Goal: Task Accomplishment & Management: Manage account settings

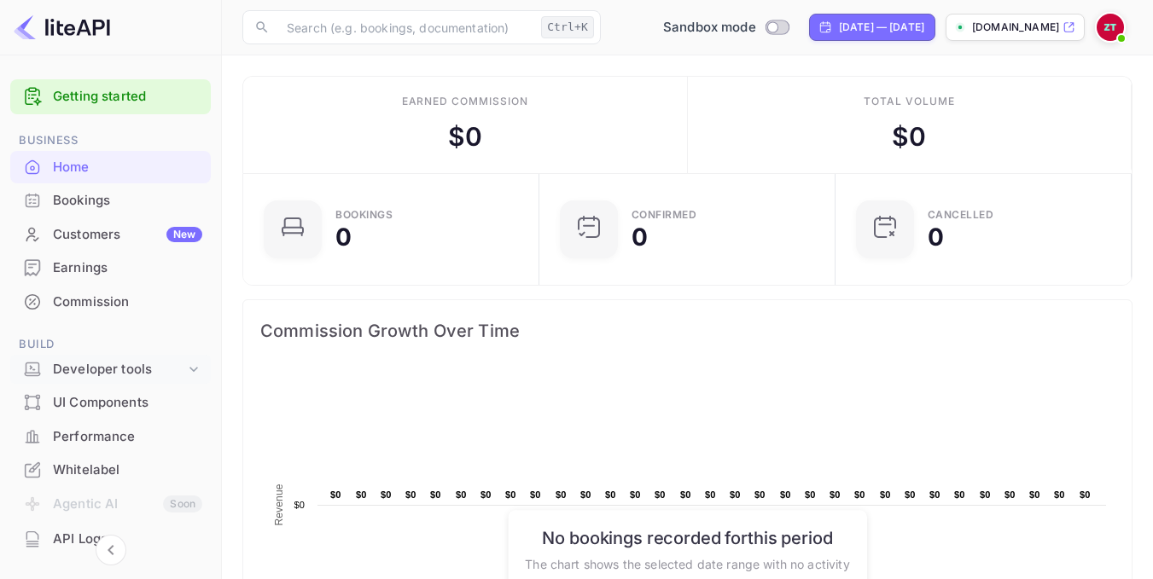
click at [117, 381] on div "Developer tools" at bounding box center [110, 370] width 201 height 30
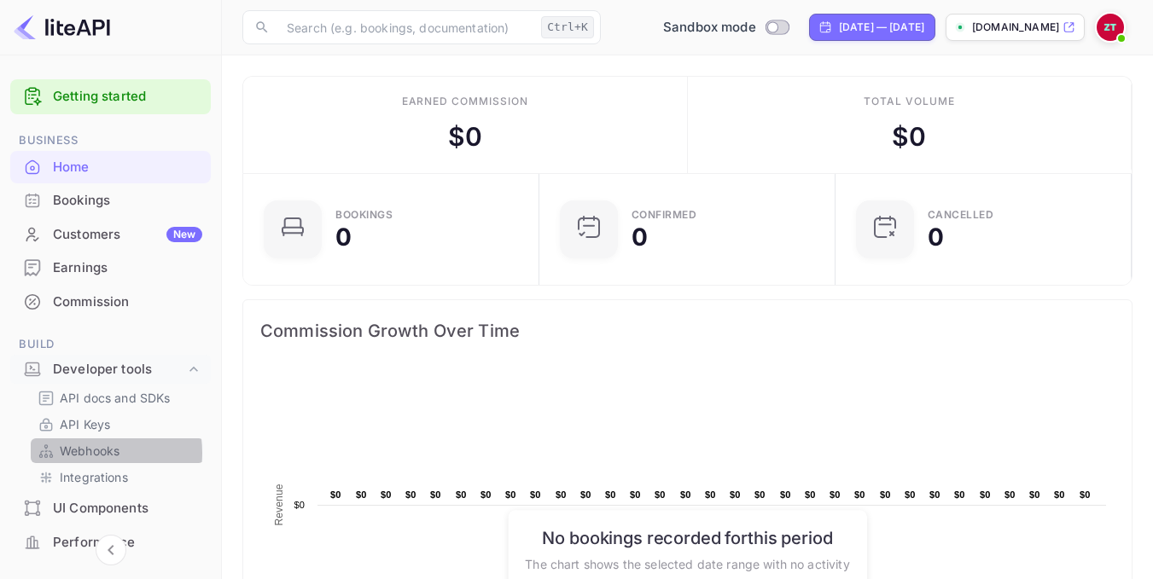
click at [84, 453] on p "Webhooks" at bounding box center [90, 451] width 60 height 18
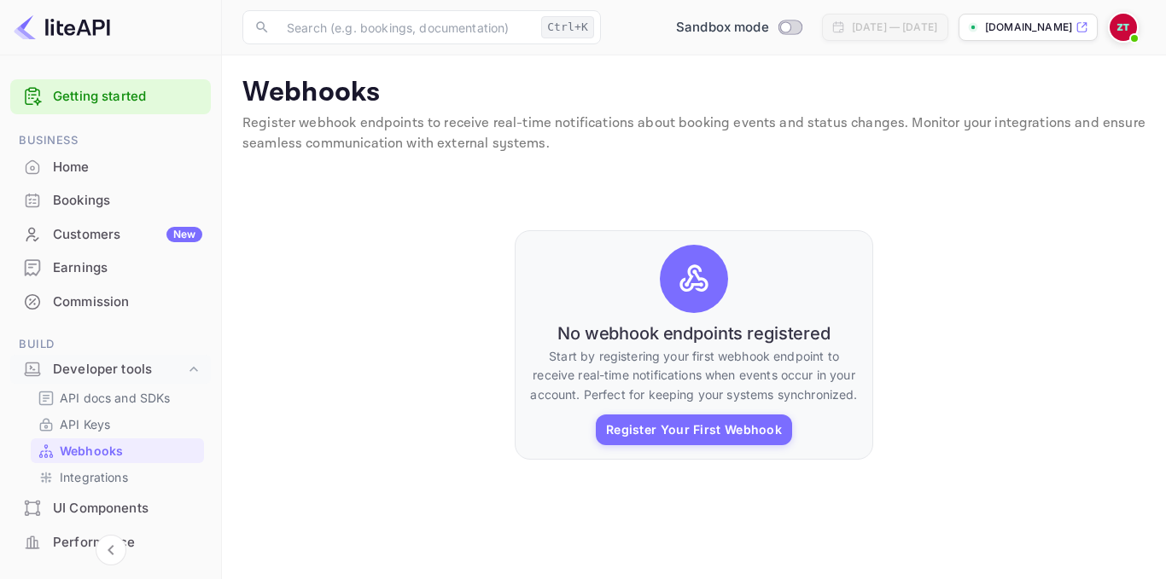
click at [1131, 263] on div "No webhook endpoints registered Start by registering your first webhook endpoin…" at bounding box center [693, 345] width 903 height 341
click at [911, 357] on div "No webhook endpoints registered Start by registering your first webhook endpoin…" at bounding box center [693, 345] width 903 height 341
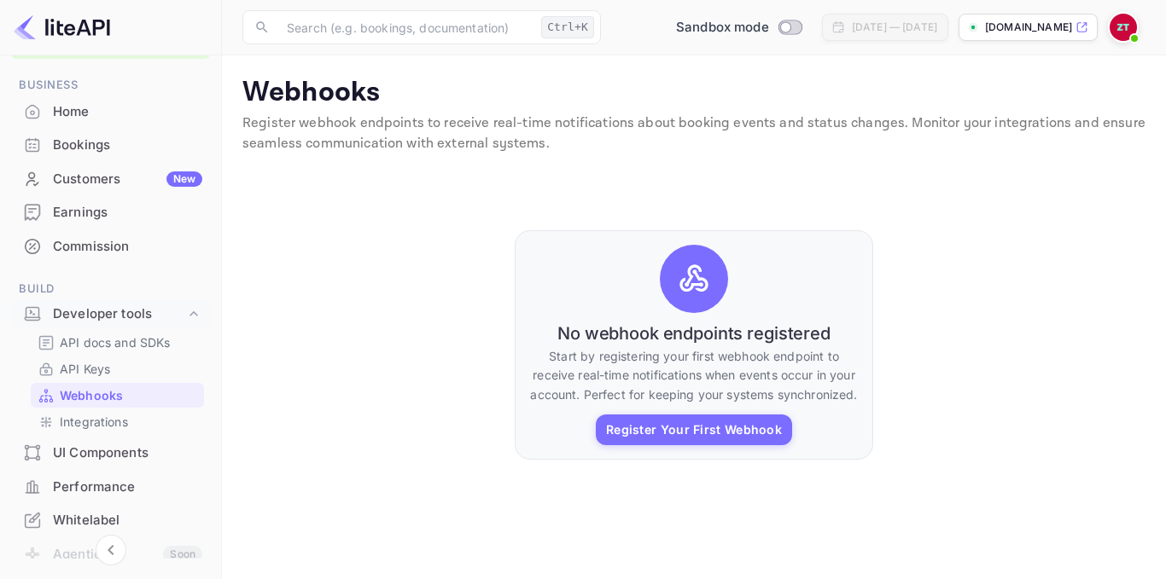
scroll to position [85, 0]
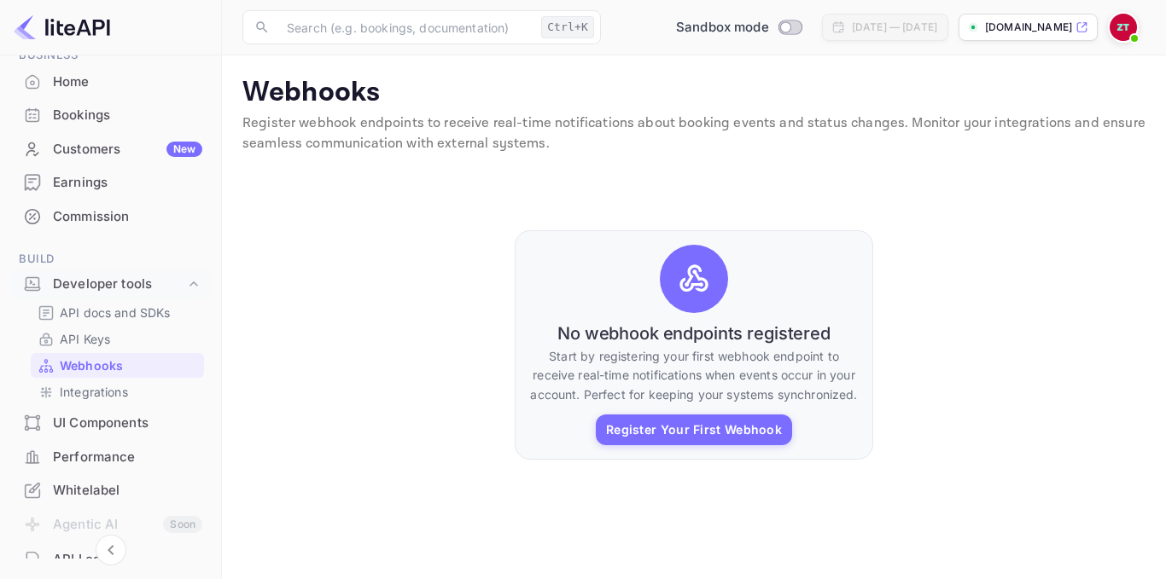
click at [221, 180] on div "Getting started Business Home Bookings Customers New Earnings Commission Build …" at bounding box center [111, 312] width 222 height 515
drag, startPoint x: 217, startPoint y: 186, endPoint x: 218, endPoint y: 173, distance: 12.8
click at [218, 173] on div "Getting started Business Home Bookings Customers New Earnings Commission Build …" at bounding box center [111, 312] width 222 height 515
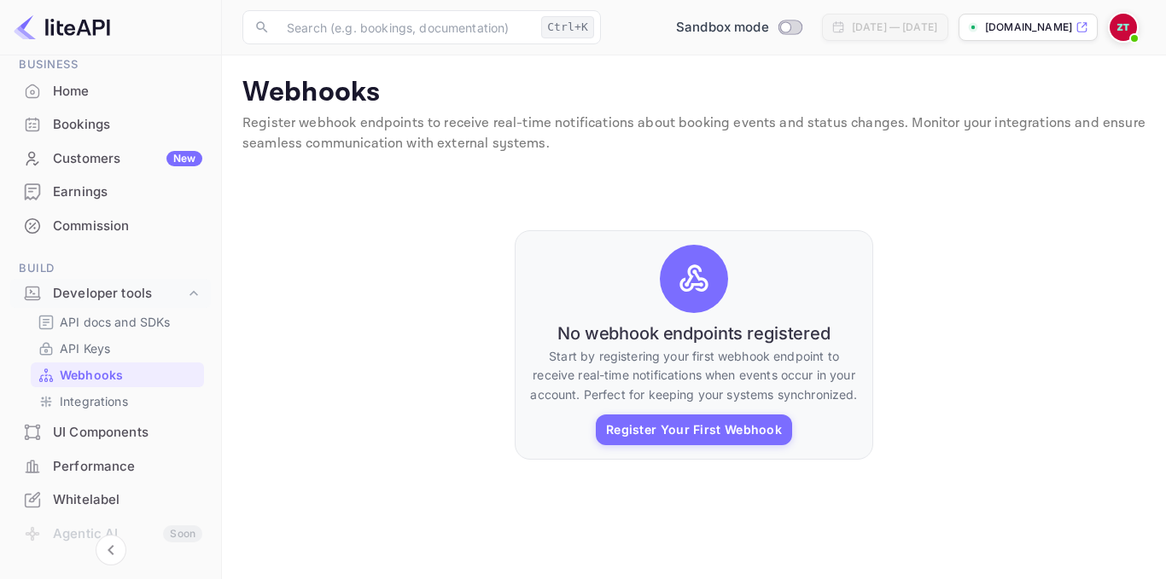
scroll to position [77, 0]
click at [1128, 25] on img at bounding box center [1122, 27] width 27 height 27
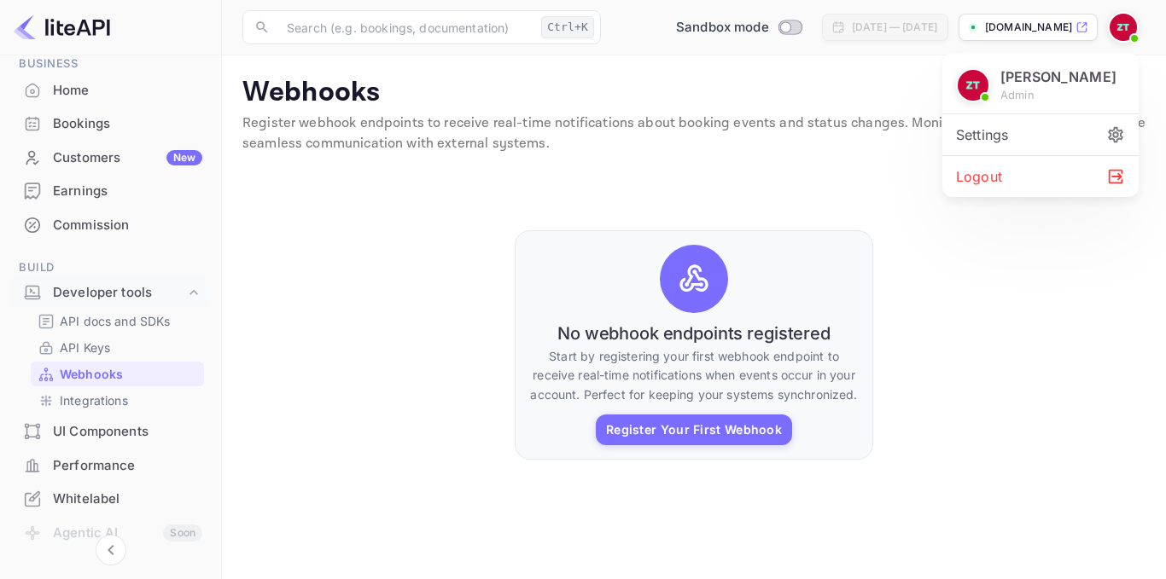
click at [995, 173] on div "Logout" at bounding box center [1040, 176] width 196 height 41
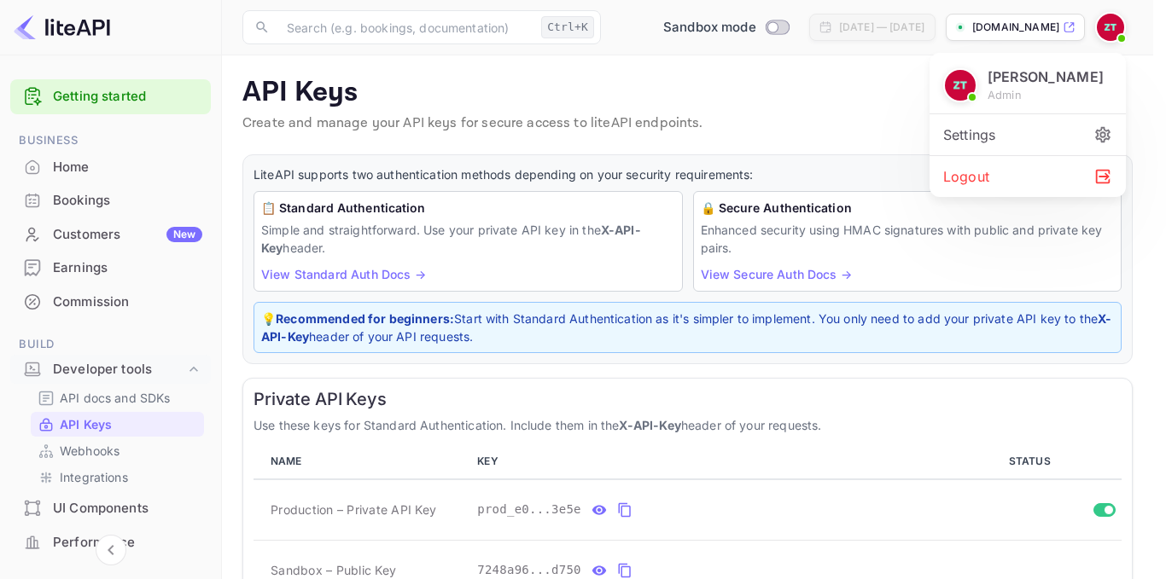
scroll to position [224, 0]
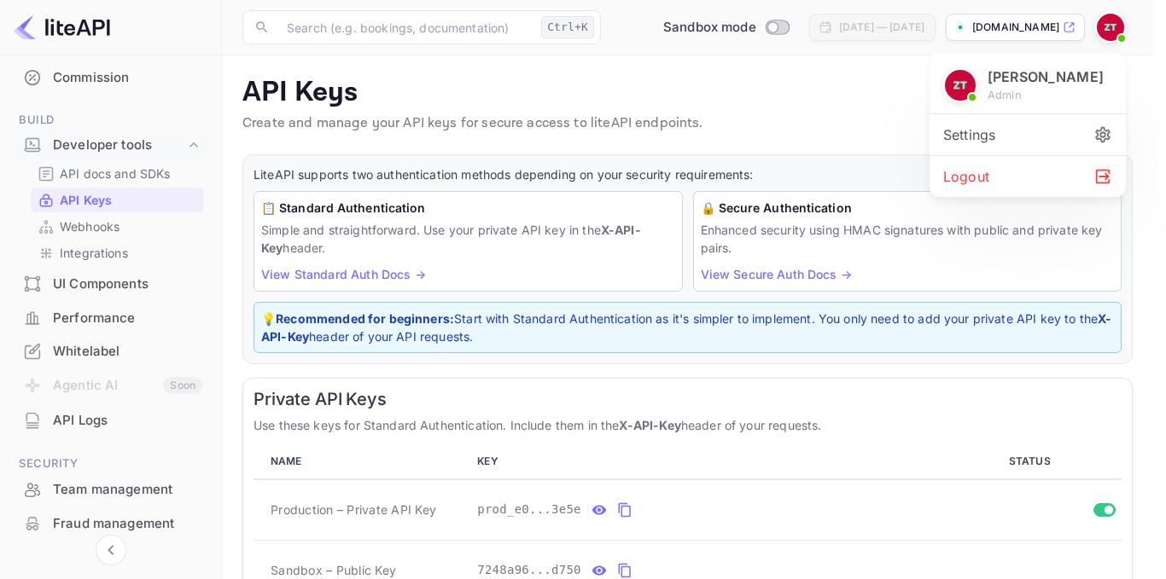
click at [823, 90] on div at bounding box center [583, 289] width 1166 height 579
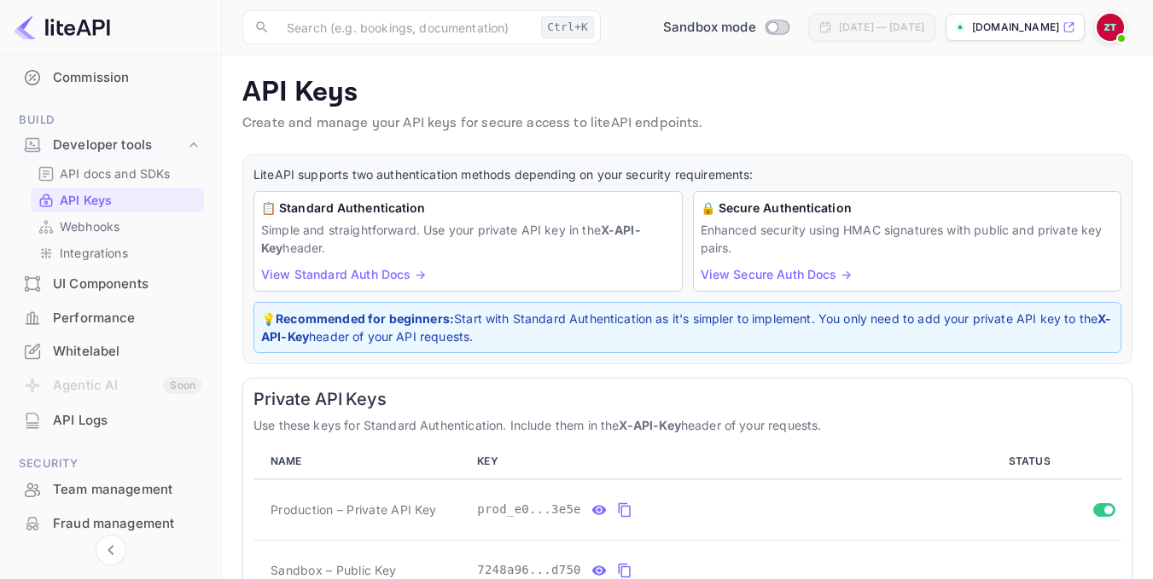
click at [1100, 31] on img at bounding box center [1110, 27] width 27 height 27
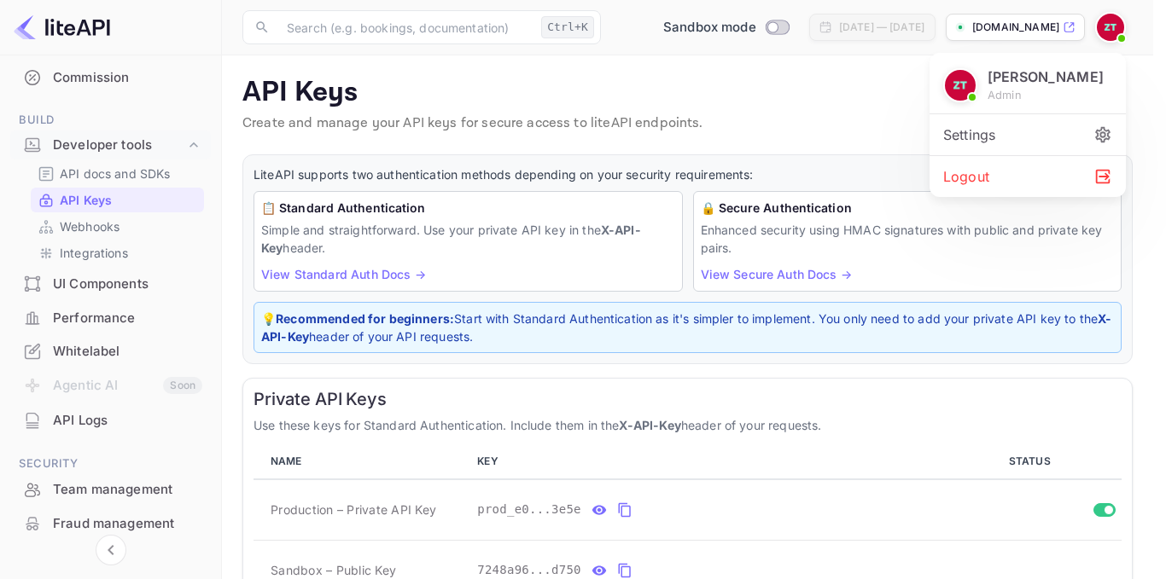
click at [1016, 28] on div at bounding box center [583, 289] width 1166 height 579
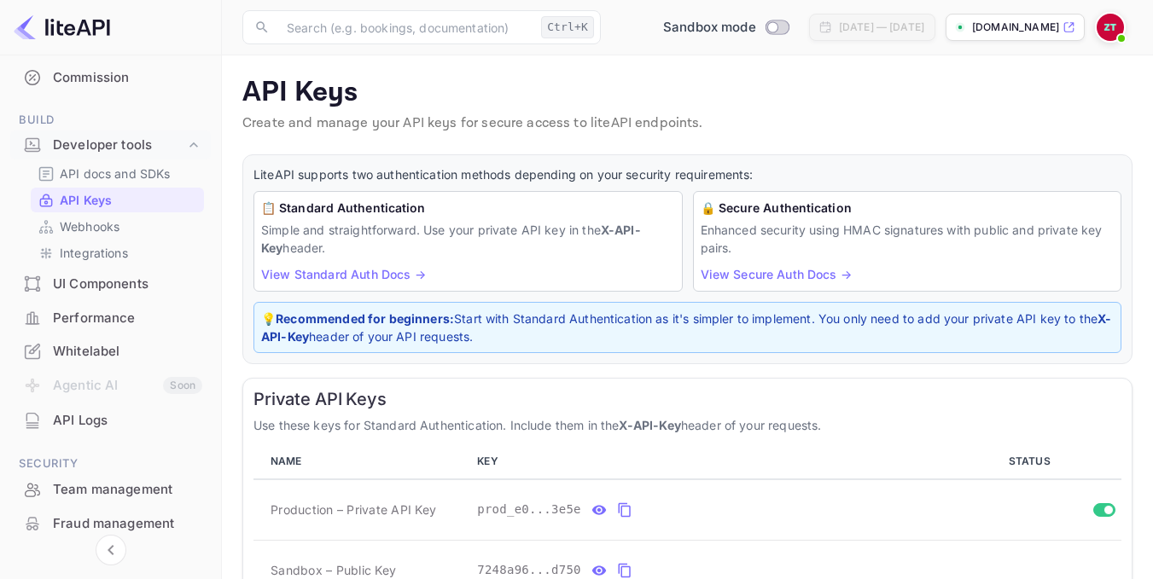
click at [1016, 28] on p "[DOMAIN_NAME]" at bounding box center [1015, 27] width 87 height 15
